Goal: Entertainment & Leisure: Consume media (video, audio)

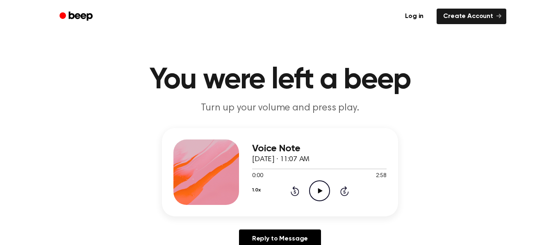
click at [319, 195] on icon "Play Audio" at bounding box center [319, 191] width 21 height 21
click at [296, 193] on icon "Rewind 5 seconds" at bounding box center [294, 191] width 9 height 11
click at [258, 170] on div at bounding box center [319, 169] width 134 height 7
click at [321, 186] on icon "Play Audio" at bounding box center [319, 191] width 21 height 21
click at [258, 169] on div at bounding box center [319, 169] width 134 height 1
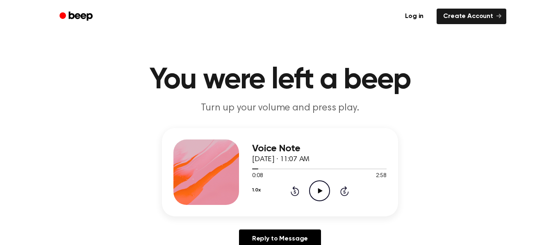
click at [313, 187] on icon "Play Audio" at bounding box center [319, 191] width 21 height 21
click at [250, 170] on div "Voice Note October 2, 2025 · 11:07 AM 0:09 2:58 Your browser does not support t…" at bounding box center [280, 172] width 236 height 89
click at [253, 170] on span at bounding box center [256, 169] width 7 height 7
click at [271, 169] on div at bounding box center [319, 169] width 134 height 1
click at [257, 169] on div at bounding box center [261, 169] width 19 height 1
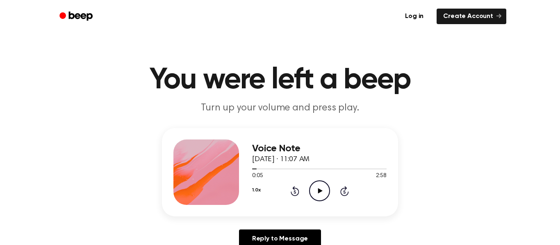
click at [320, 193] on icon "Play Audio" at bounding box center [319, 191] width 21 height 21
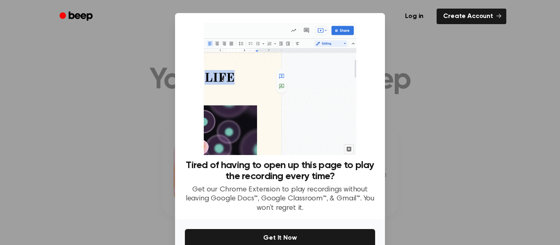
click at [461, 95] on div at bounding box center [280, 122] width 560 height 245
click at [463, 95] on div at bounding box center [280, 122] width 560 height 245
click at [113, 84] on div at bounding box center [280, 122] width 560 height 245
click at [133, 83] on div at bounding box center [280, 122] width 560 height 245
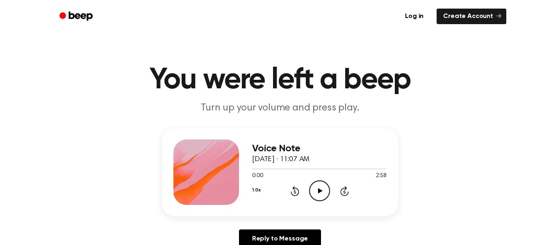
click at [320, 189] on icon "Play Audio" at bounding box center [319, 191] width 21 height 21
click at [235, 20] on ul "Log in Create Account" at bounding box center [307, 16] width 400 height 19
click at [292, 189] on icon at bounding box center [295, 191] width 9 height 10
click at [295, 190] on icon "Rewind 5 seconds" at bounding box center [294, 191] width 9 height 11
click at [258, 170] on div at bounding box center [319, 169] width 134 height 7
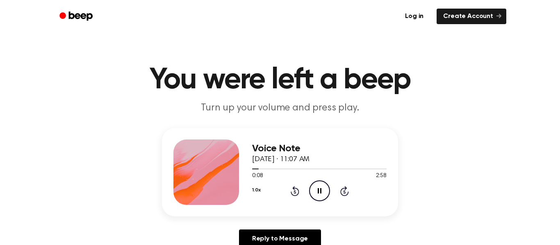
click at [297, 193] on icon "Rewind 5 seconds" at bounding box center [294, 191] width 9 height 11
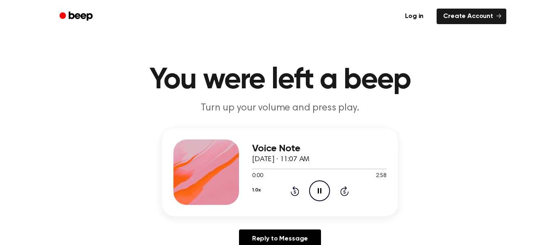
click at [297, 193] on icon "Rewind 5 seconds" at bounding box center [294, 191] width 9 height 11
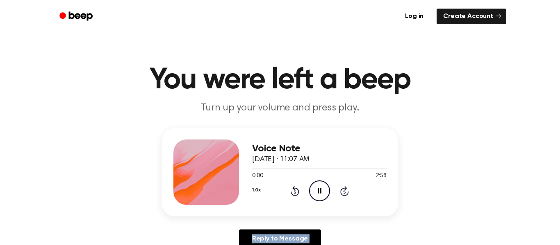
click at [297, 193] on icon "Rewind 5 seconds" at bounding box center [294, 191] width 9 height 11
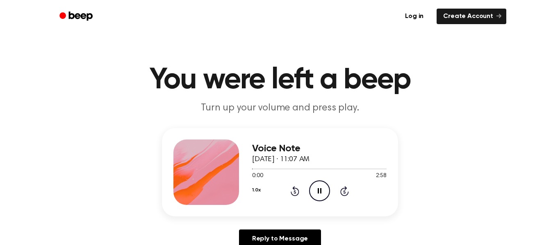
click at [409, 90] on h1 "You were left a beep" at bounding box center [280, 81] width 420 height 30
click at [274, 171] on div at bounding box center [319, 169] width 134 height 7
